Goal: Use online tool/utility: Utilize a website feature to perform a specific function

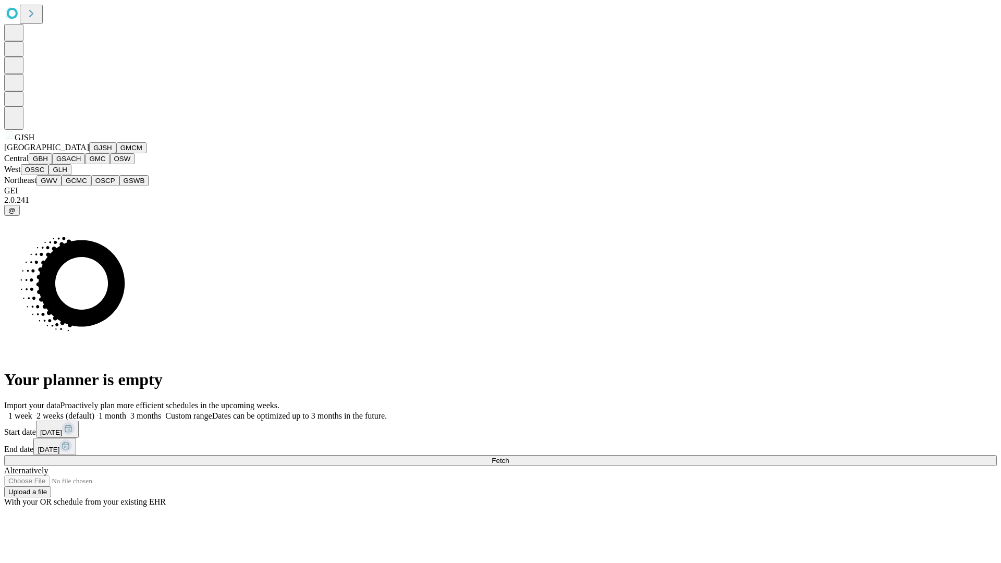
click at [89, 153] on button "GJSH" at bounding box center [102, 147] width 27 height 11
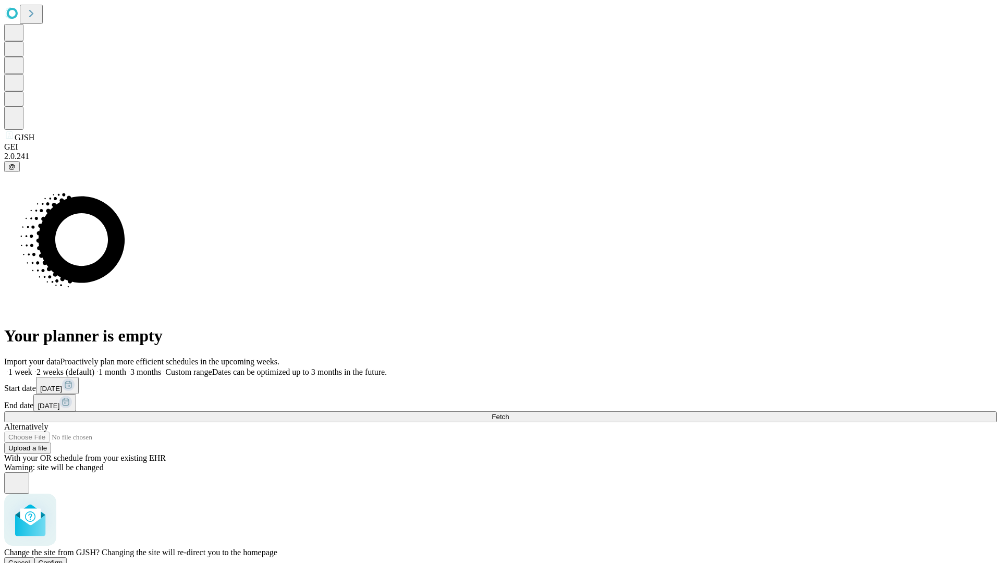
click at [63, 559] on span "Confirm" at bounding box center [51, 563] width 24 height 8
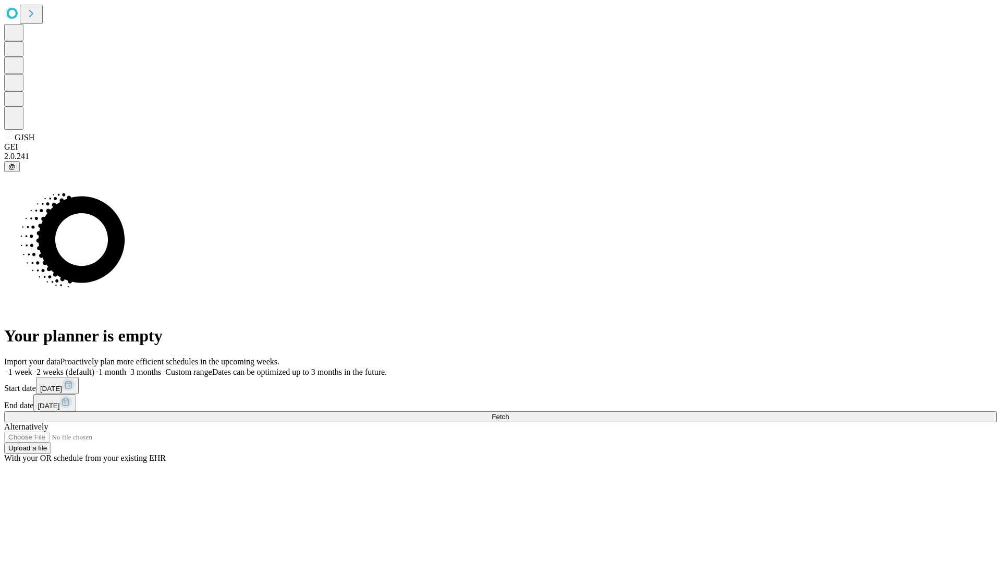
click at [126, 367] on label "1 month" at bounding box center [110, 371] width 32 height 9
click at [509, 413] on span "Fetch" at bounding box center [499, 417] width 17 height 8
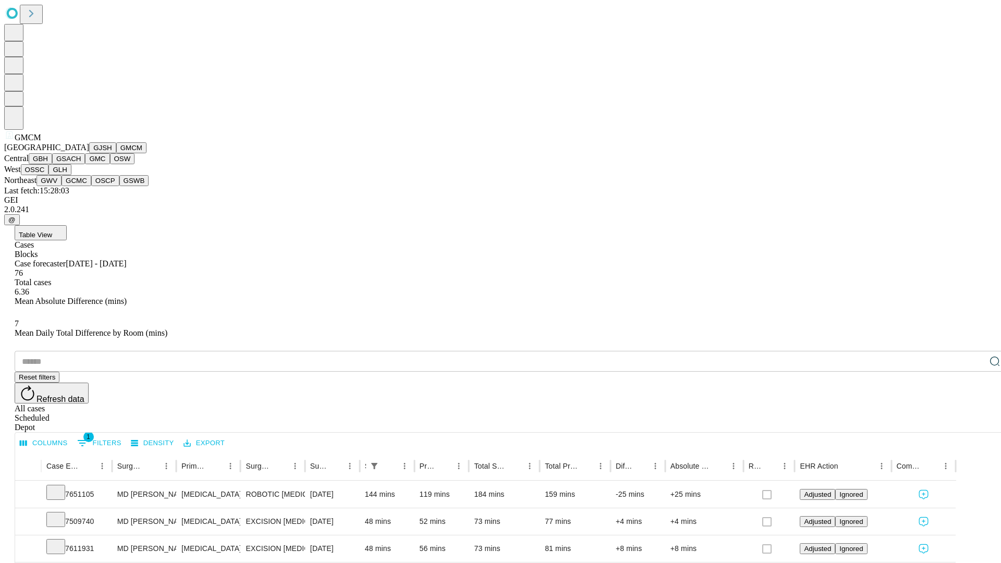
click at [52, 164] on button "GBH" at bounding box center [40, 158] width 23 height 11
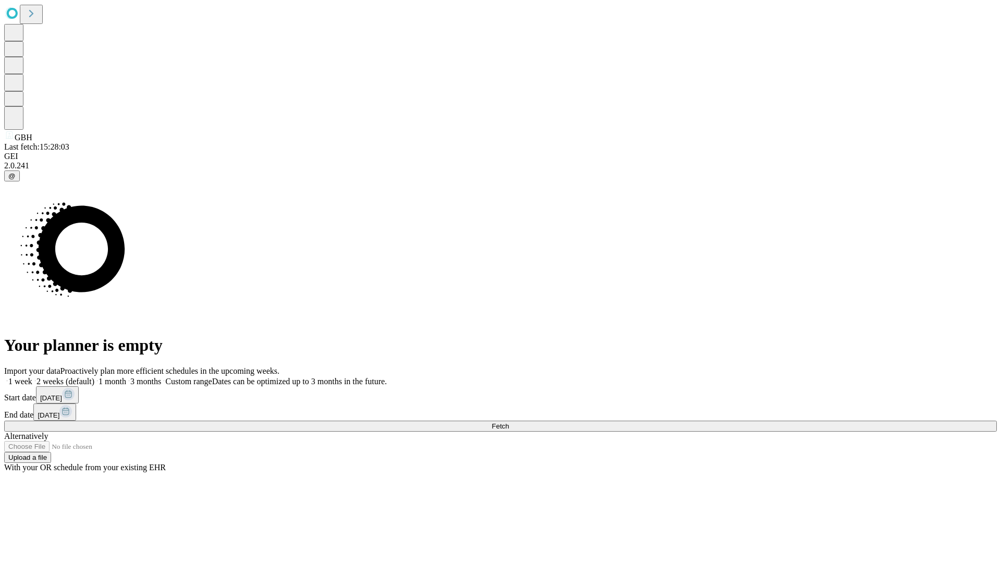
click at [126, 377] on label "1 month" at bounding box center [110, 381] width 32 height 9
click at [509, 422] on span "Fetch" at bounding box center [499, 426] width 17 height 8
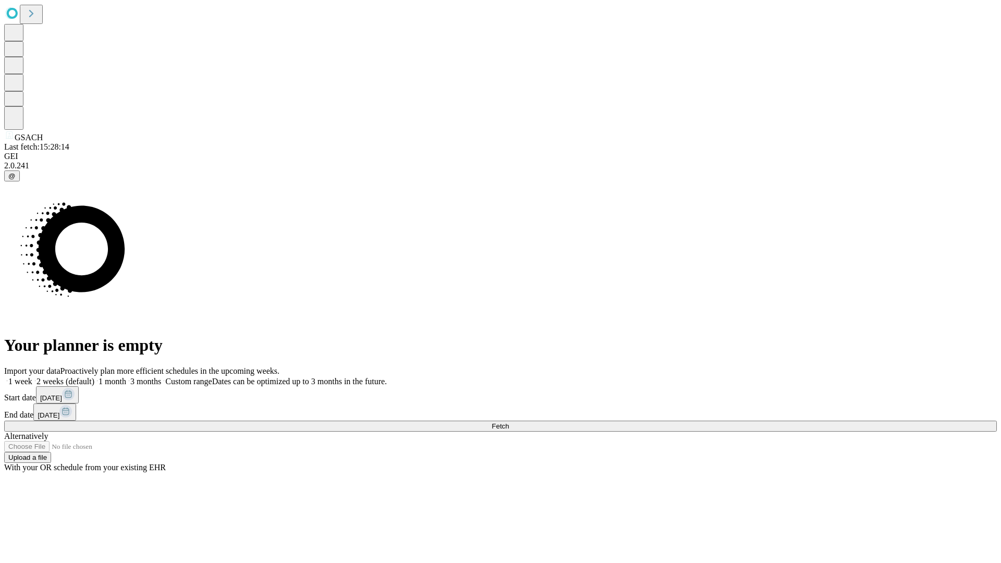
click at [126, 377] on label "1 month" at bounding box center [110, 381] width 32 height 9
click at [509, 422] on span "Fetch" at bounding box center [499, 426] width 17 height 8
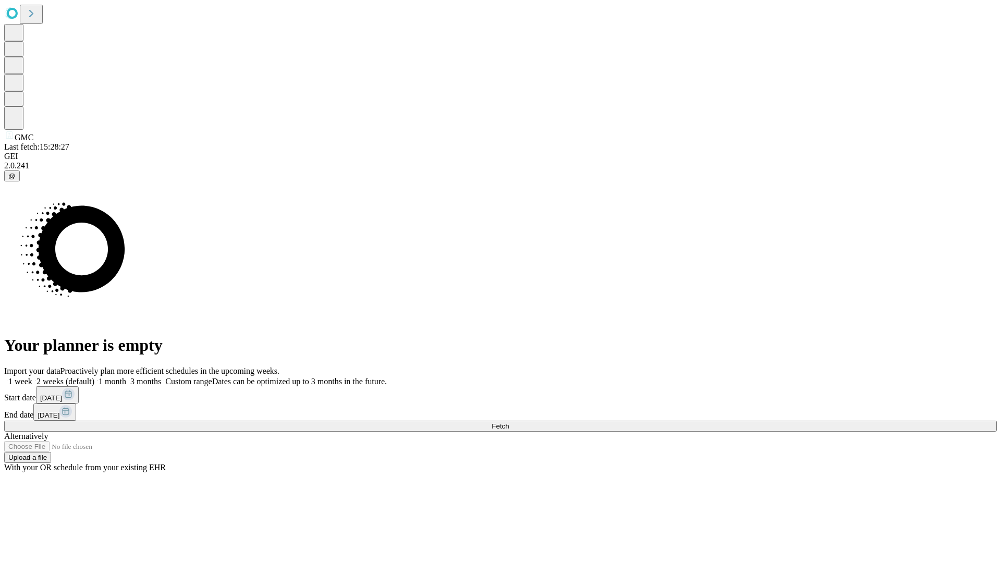
click at [509, 422] on span "Fetch" at bounding box center [499, 426] width 17 height 8
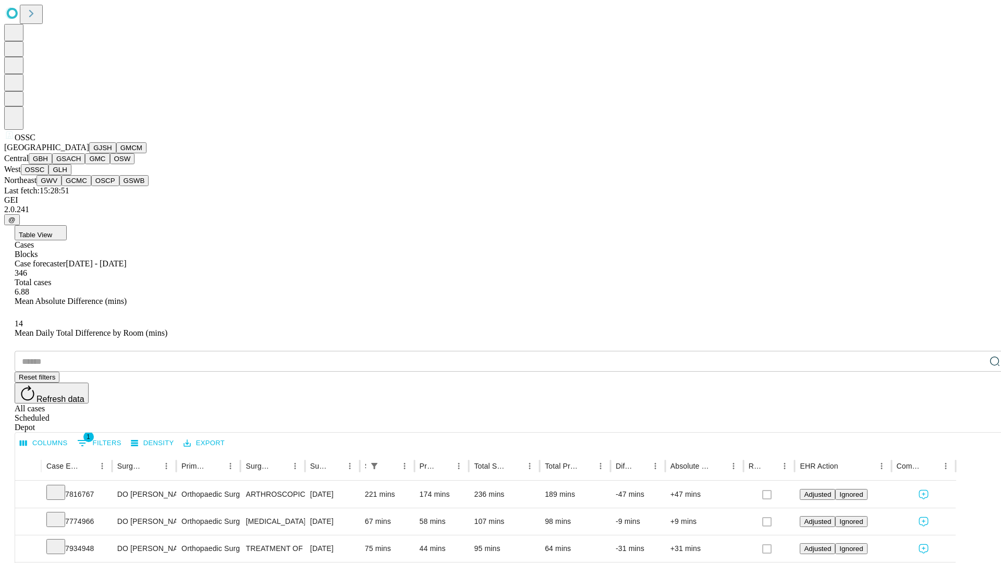
click at [71, 175] on button "GLH" at bounding box center [59, 169] width 22 height 11
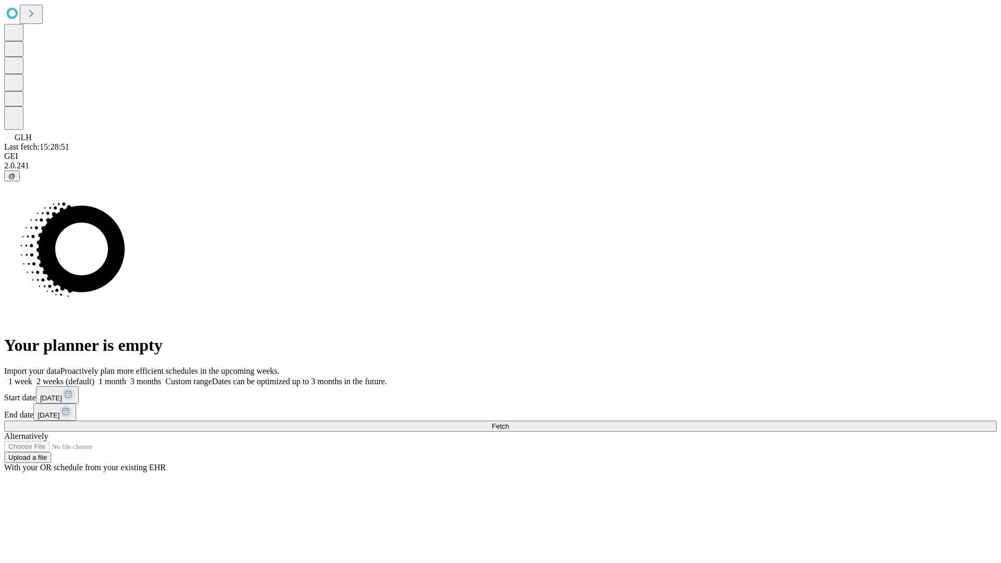
click at [126, 377] on label "1 month" at bounding box center [110, 381] width 32 height 9
click at [509, 422] on span "Fetch" at bounding box center [499, 426] width 17 height 8
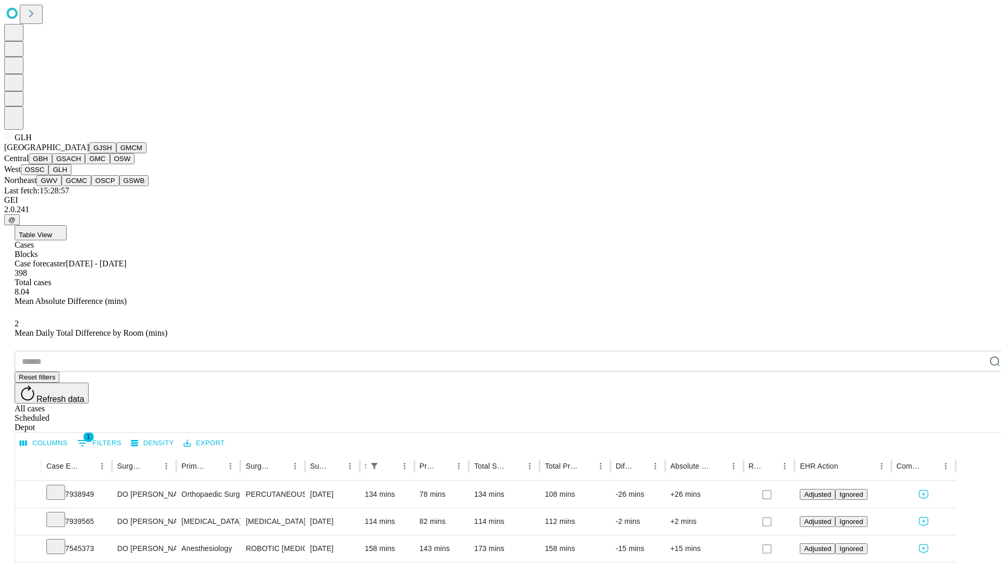
click at [61, 186] on button "GWV" at bounding box center [48, 180] width 25 height 11
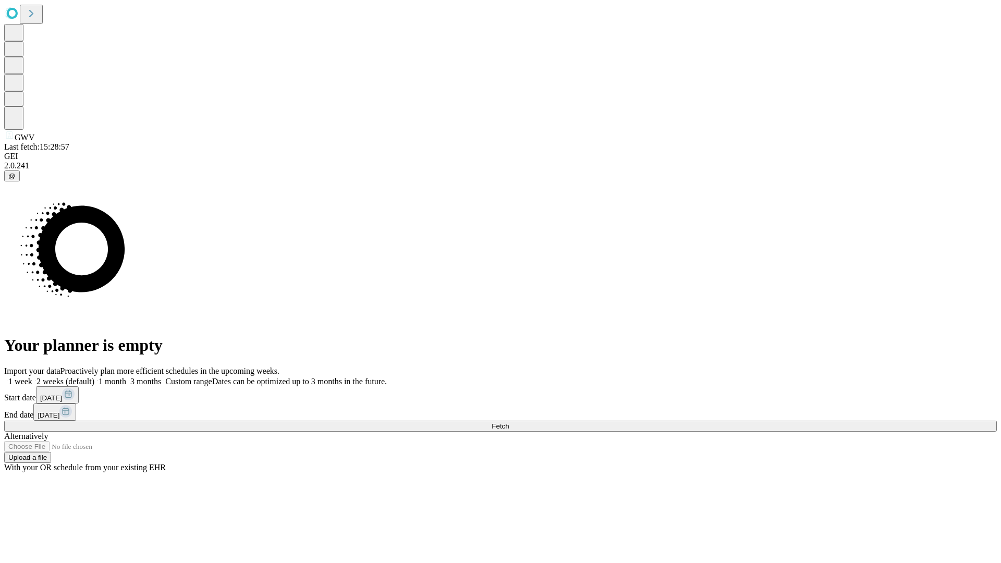
click at [126, 377] on label "1 month" at bounding box center [110, 381] width 32 height 9
click at [509, 422] on span "Fetch" at bounding box center [499, 426] width 17 height 8
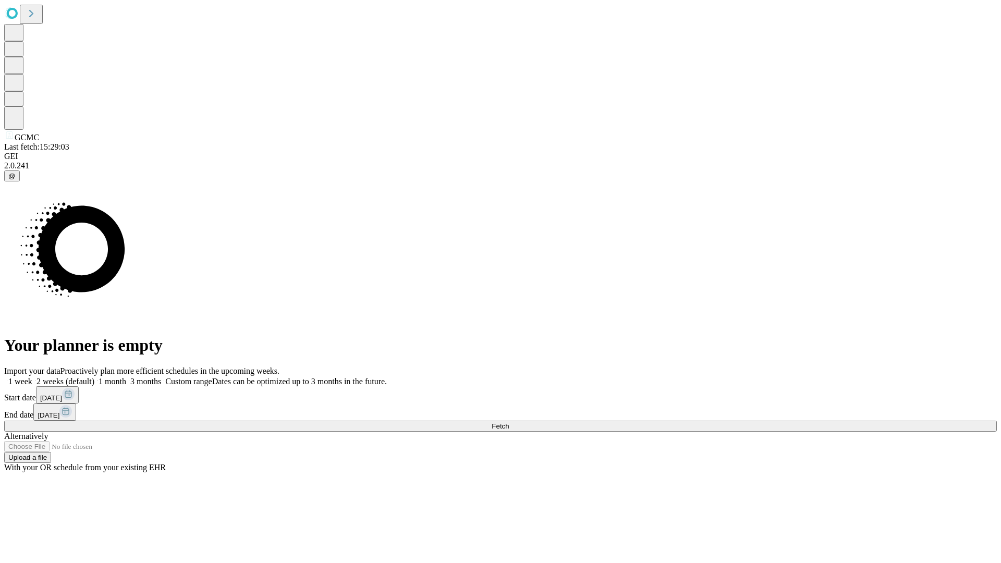
click at [126, 377] on label "1 month" at bounding box center [110, 381] width 32 height 9
click at [509, 422] on span "Fetch" at bounding box center [499, 426] width 17 height 8
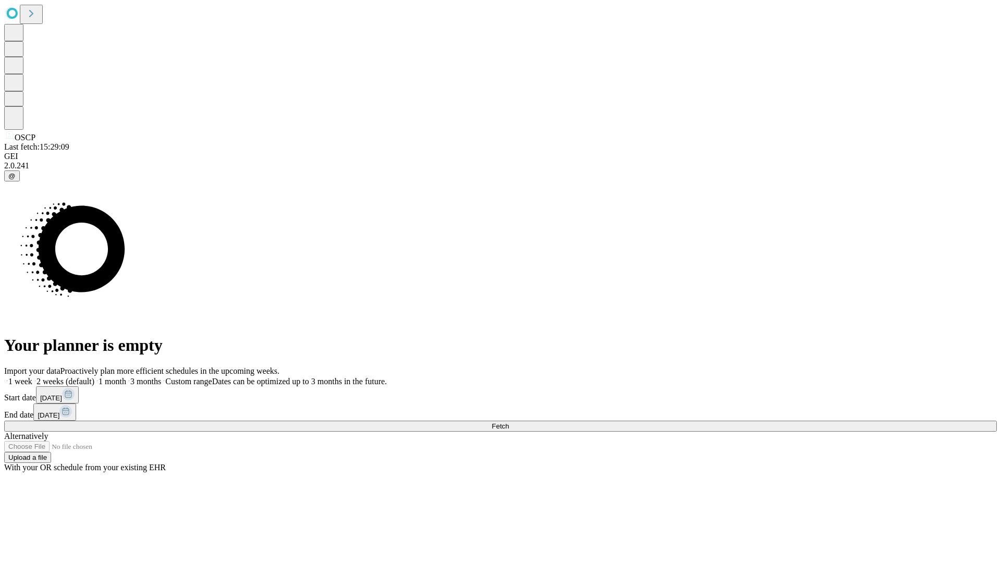
click at [126, 377] on label "1 month" at bounding box center [110, 381] width 32 height 9
click at [509, 422] on span "Fetch" at bounding box center [499, 426] width 17 height 8
